Goal: Task Accomplishment & Management: Use online tool/utility

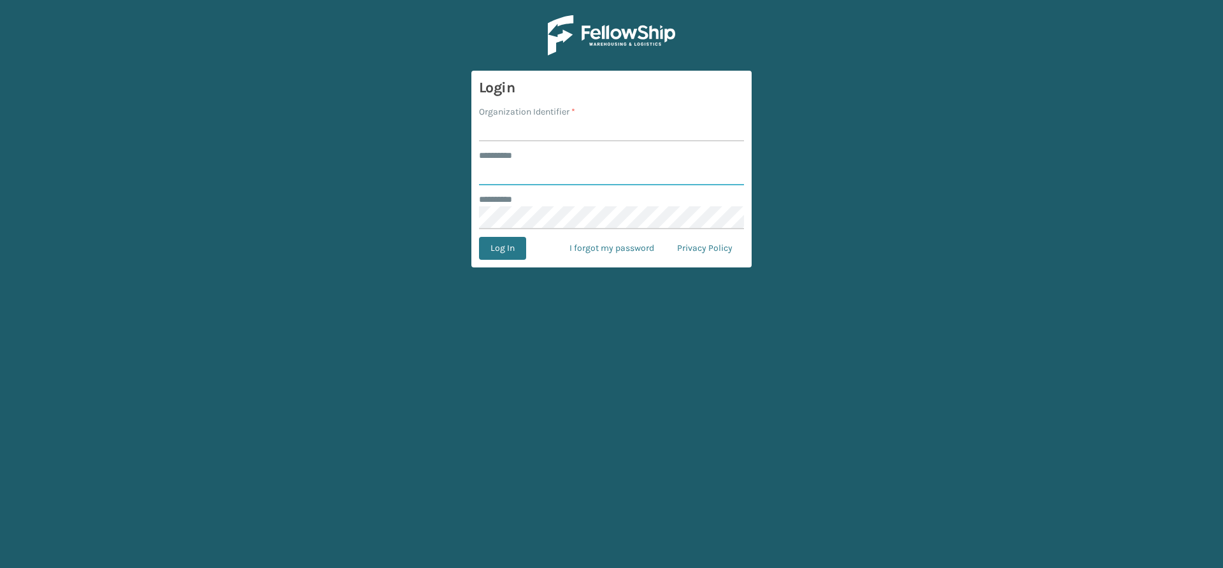
type input "*****"
click at [594, 130] on input "Organization Identifier *" at bounding box center [611, 129] width 265 height 23
type input "Vancouver Remco"
click at [505, 251] on button "Log In" at bounding box center [502, 248] width 47 height 23
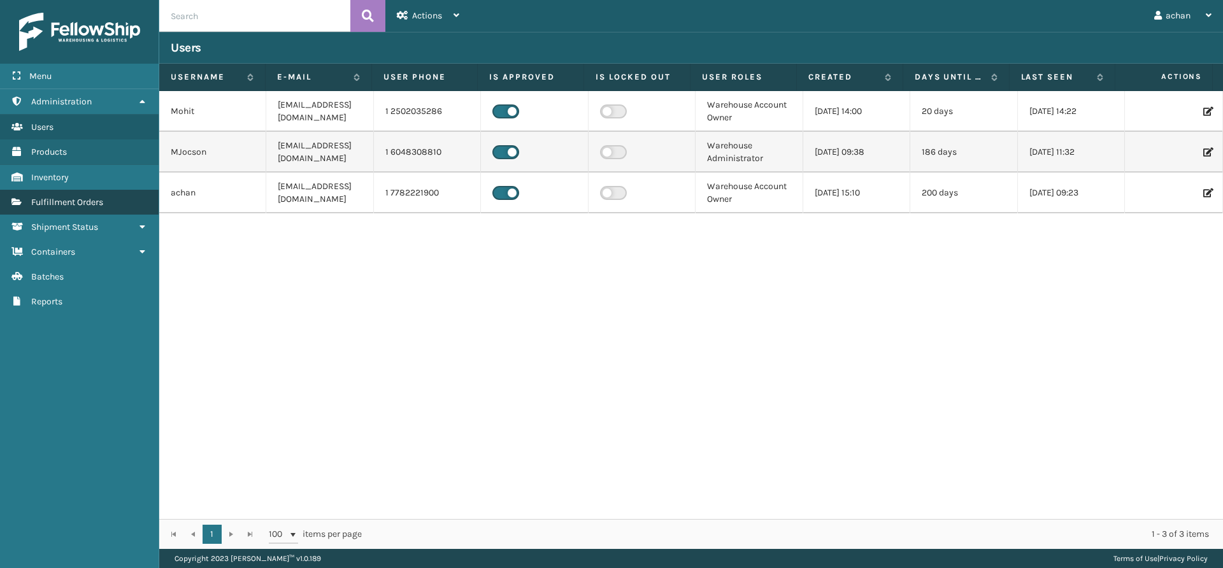
click at [82, 208] on link "Fulfillment Orders" at bounding box center [79, 202] width 159 height 25
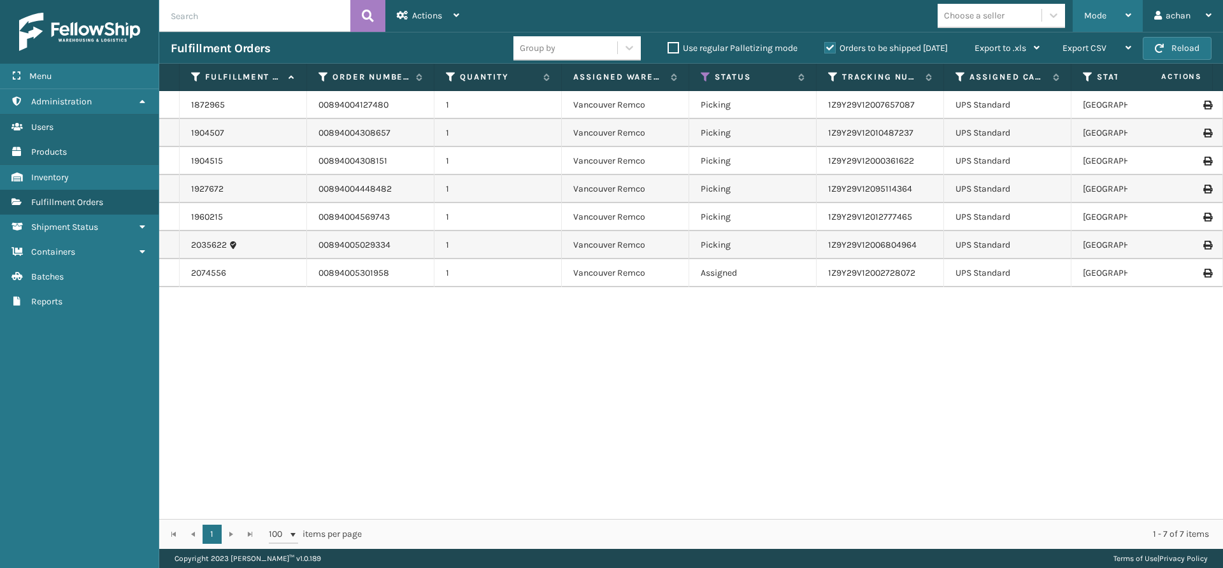
click at [1132, 15] on div "Mode Regular Mode Picking Mode Labeling Mode Exit Scan Mode" at bounding box center [1107, 16] width 70 height 32
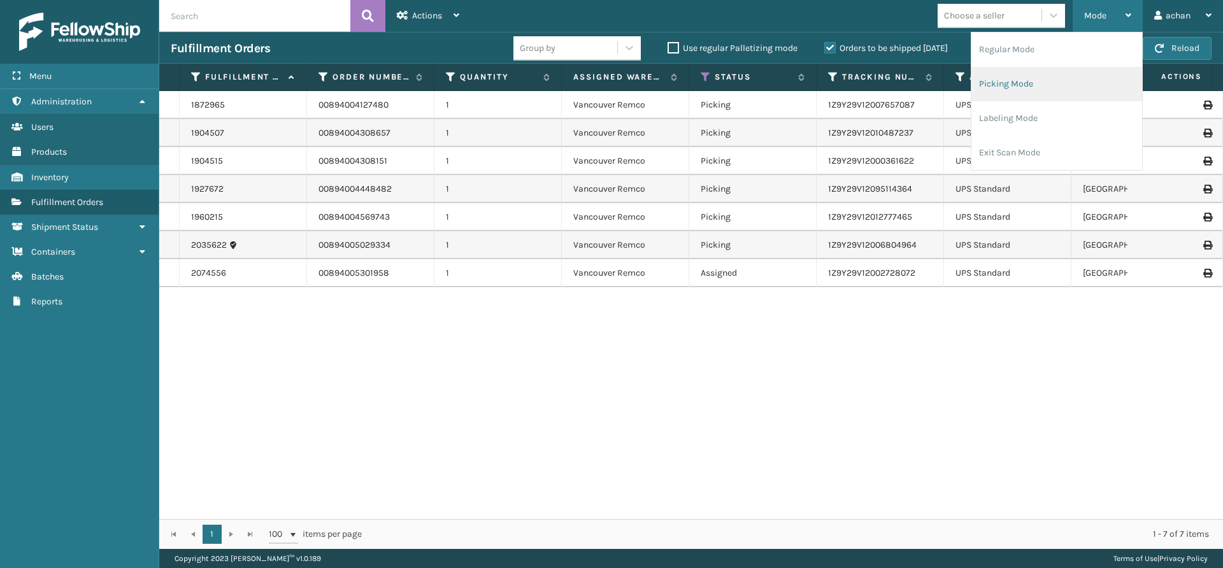
click at [998, 81] on li "Picking Mode" at bounding box center [1056, 84] width 171 height 34
